Goal: Find specific page/section: Find specific page/section

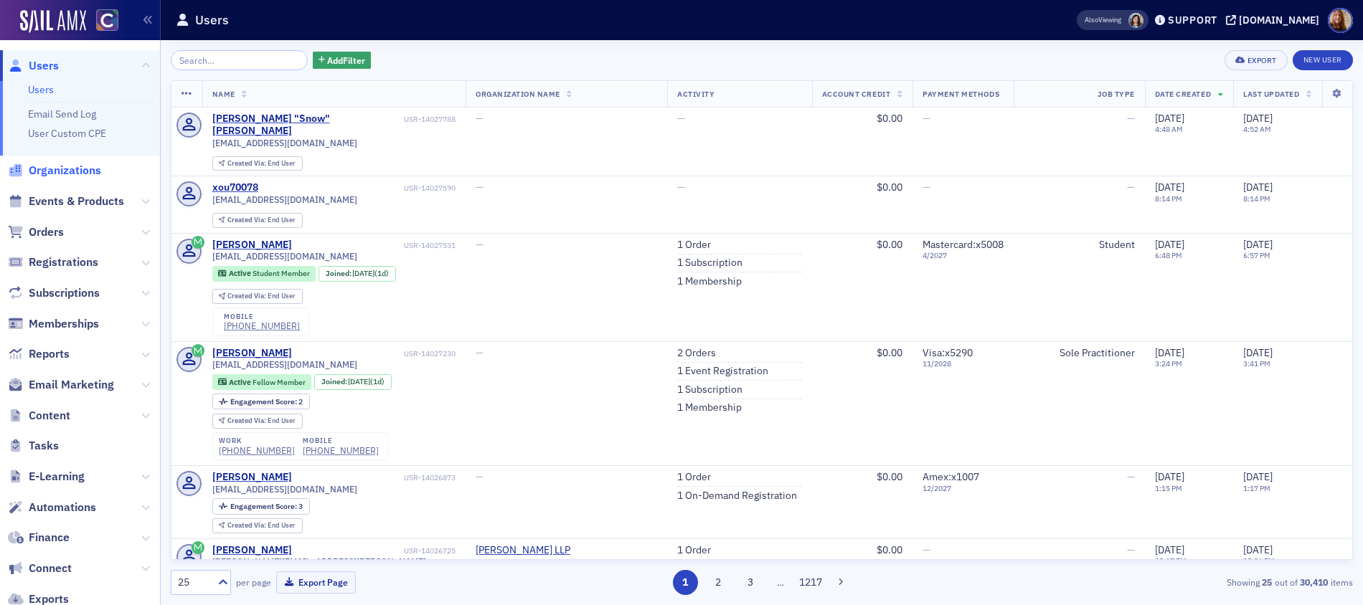
click at [67, 171] on span "Organizations" at bounding box center [65, 171] width 72 height 16
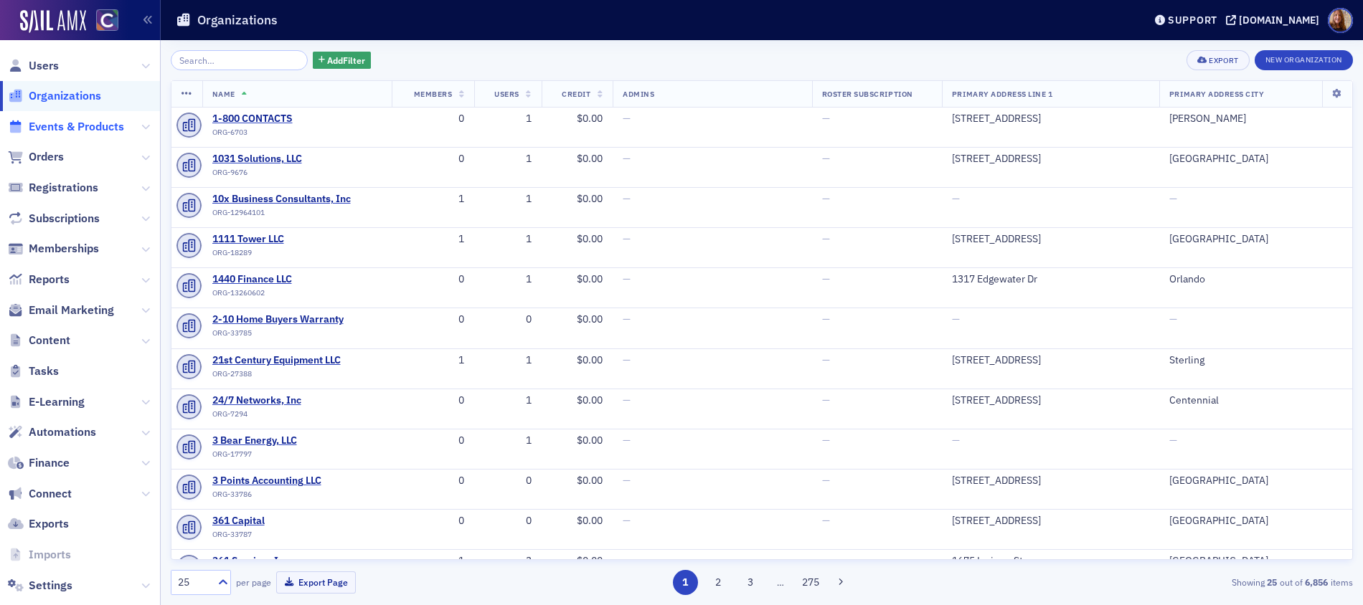
click at [85, 126] on span "Events & Products" at bounding box center [76, 127] width 95 height 16
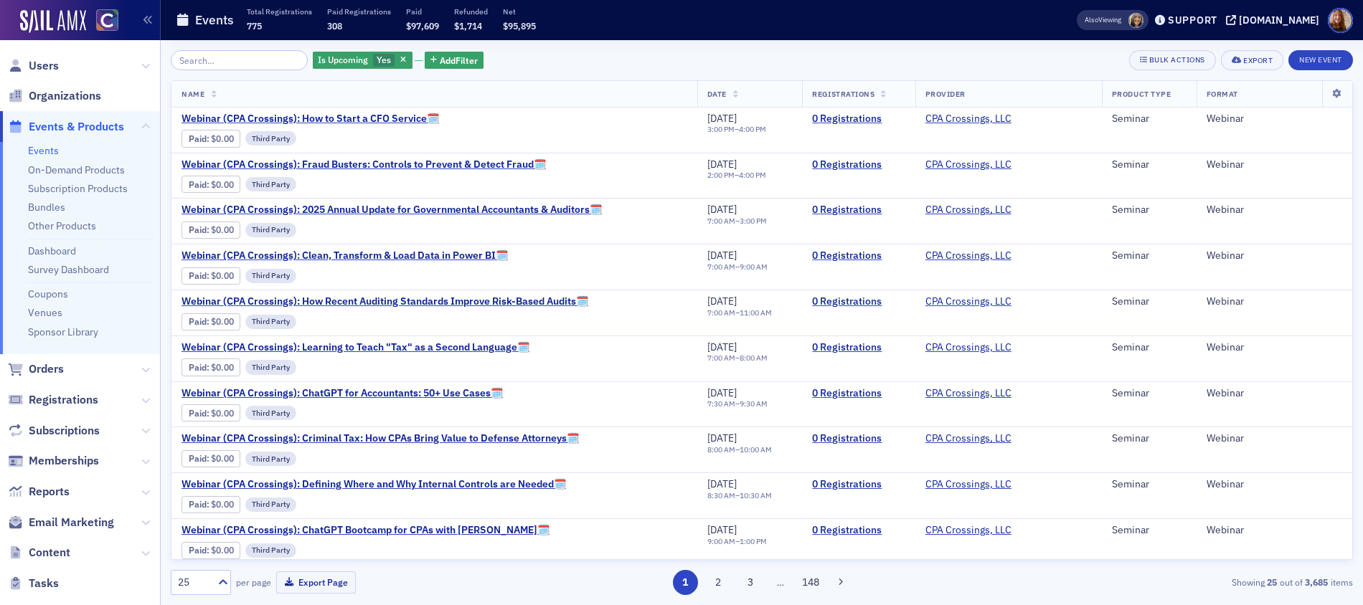
drag, startPoint x: 232, startPoint y: 63, endPoint x: 288, endPoint y: 60, distance: 56.0
click at [232, 63] on input "search" at bounding box center [239, 60] width 137 height 20
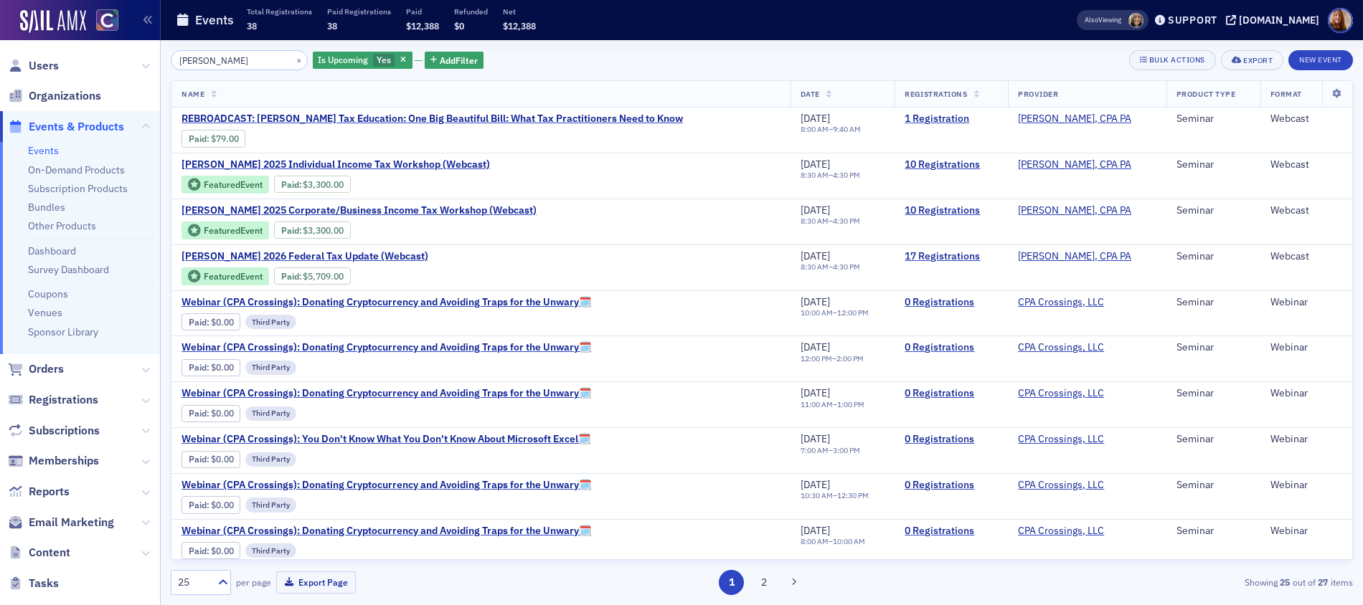
type input "[PERSON_NAME]"
